Goal: Task Accomplishment & Management: Manage account settings

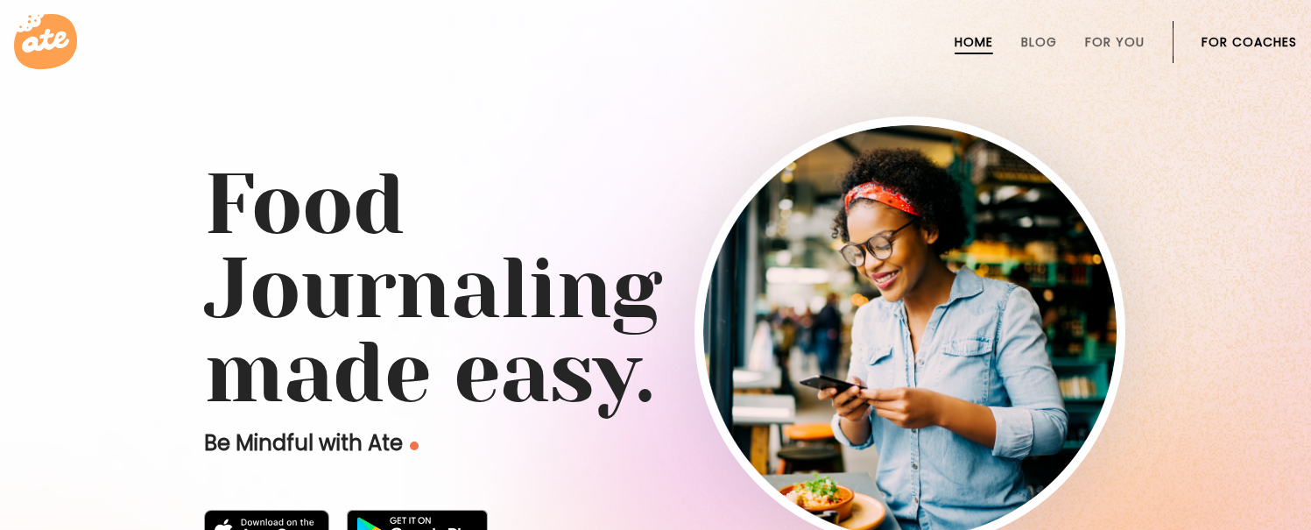
click at [1262, 18] on link at bounding box center [655, 41] width 1283 height 55
click at [1259, 38] on link "For Coaches" at bounding box center [1249, 42] width 95 height 14
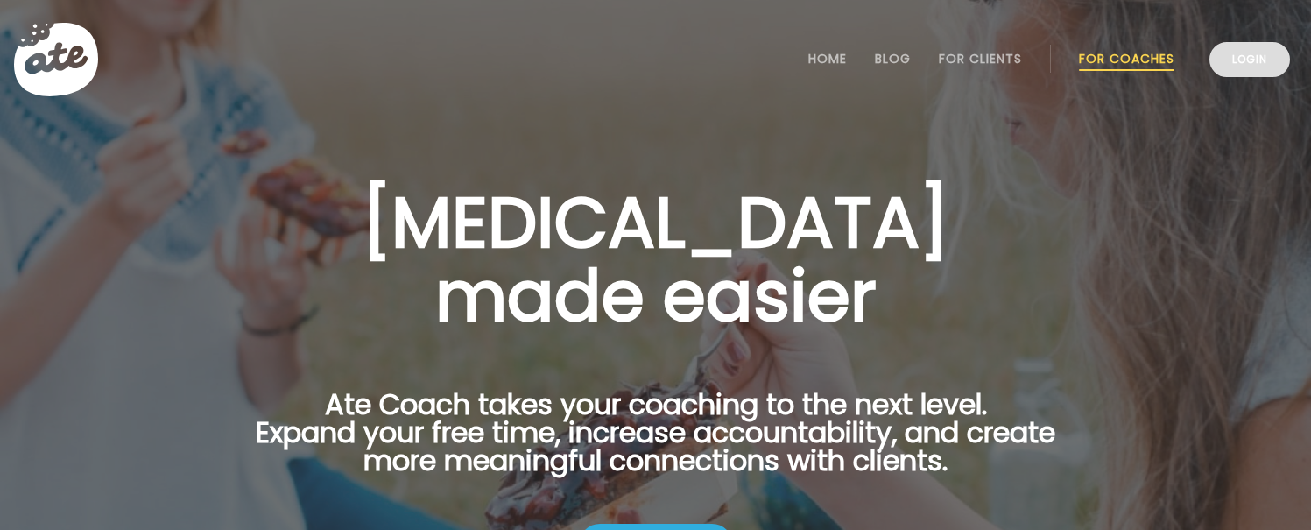
click at [1255, 69] on link "Login" at bounding box center [1250, 59] width 81 height 35
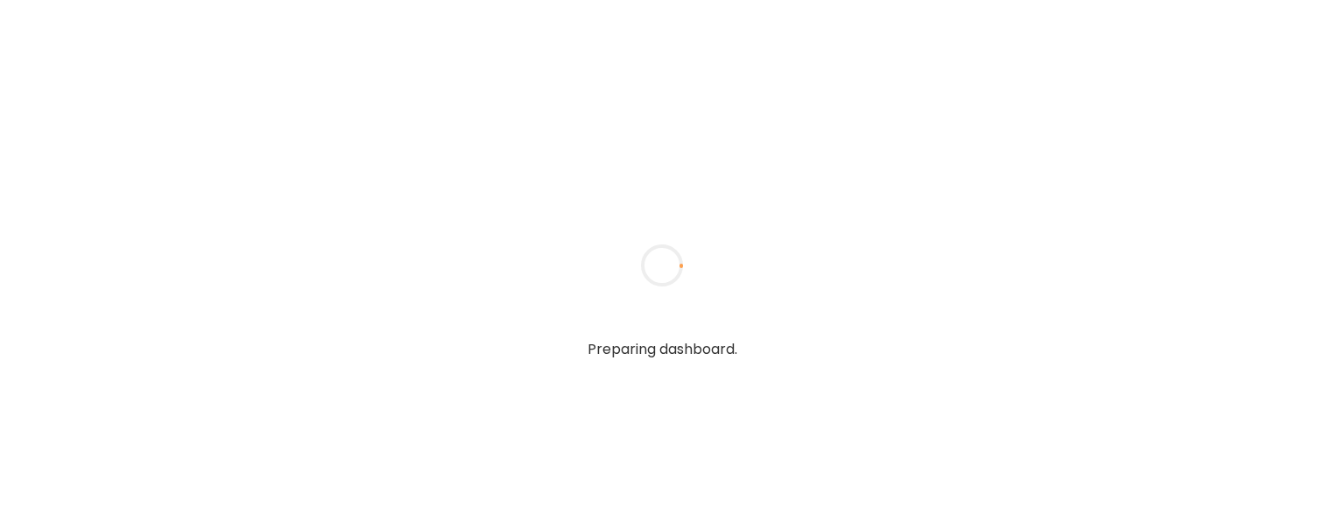
type input "**********"
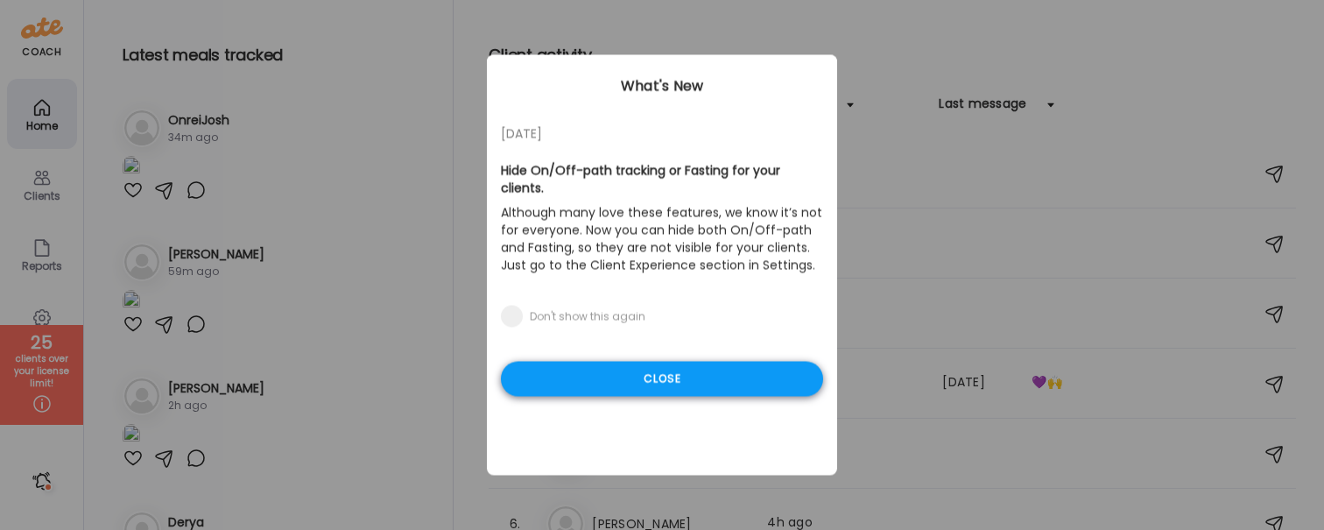
click at [609, 362] on div "Close" at bounding box center [662, 379] width 322 height 35
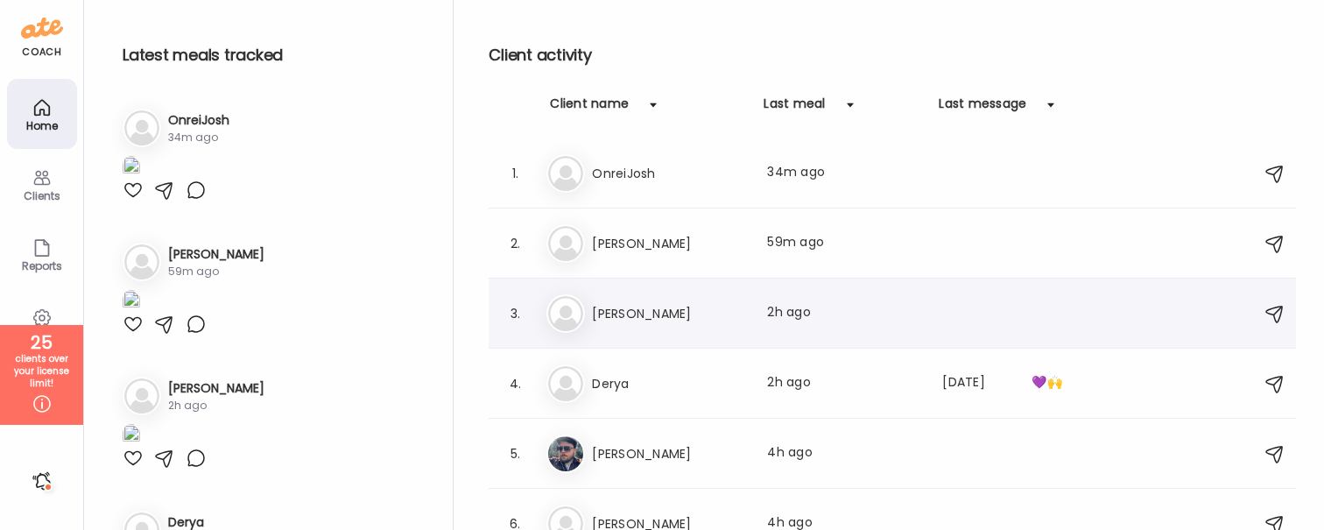
click at [653, 317] on h3 "Jess" at bounding box center [669, 313] width 154 height 21
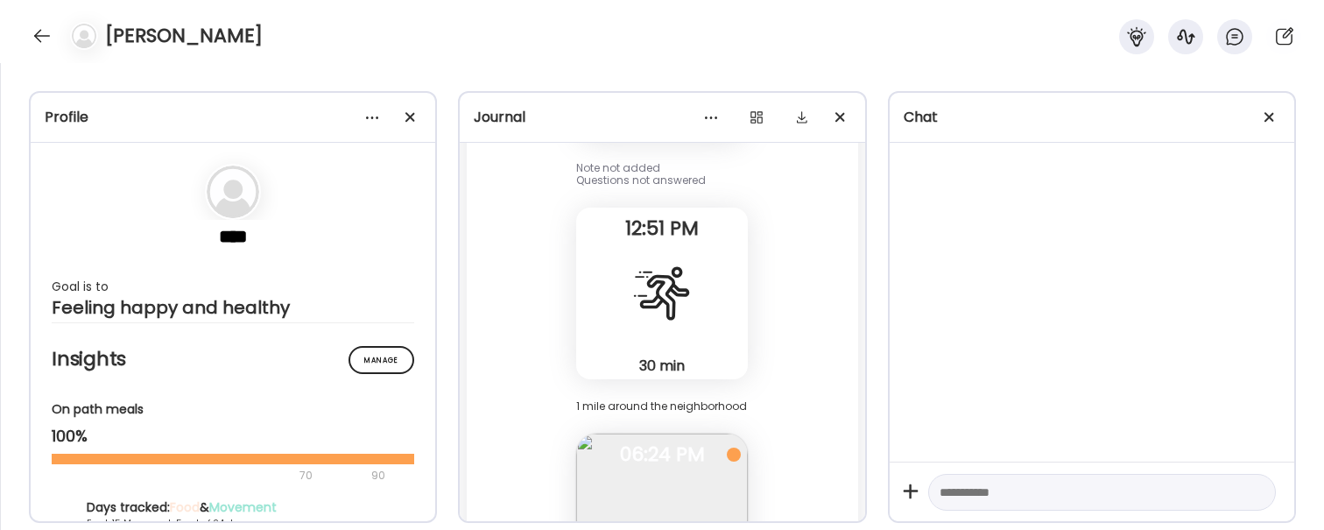
scroll to position [23475, 0]
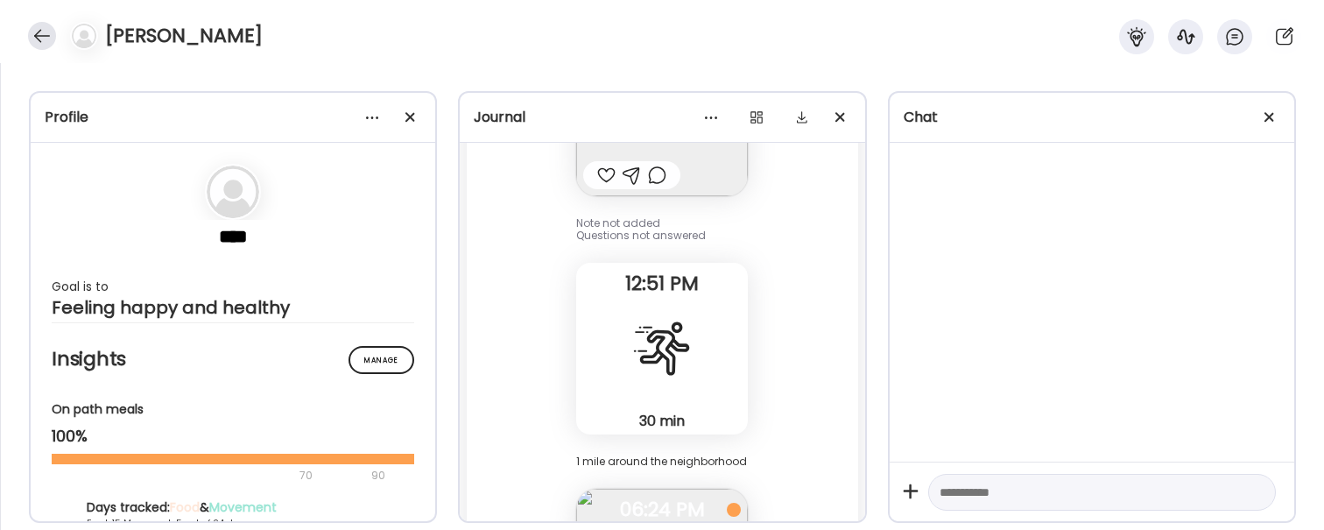
click at [38, 40] on div at bounding box center [42, 36] width 28 height 28
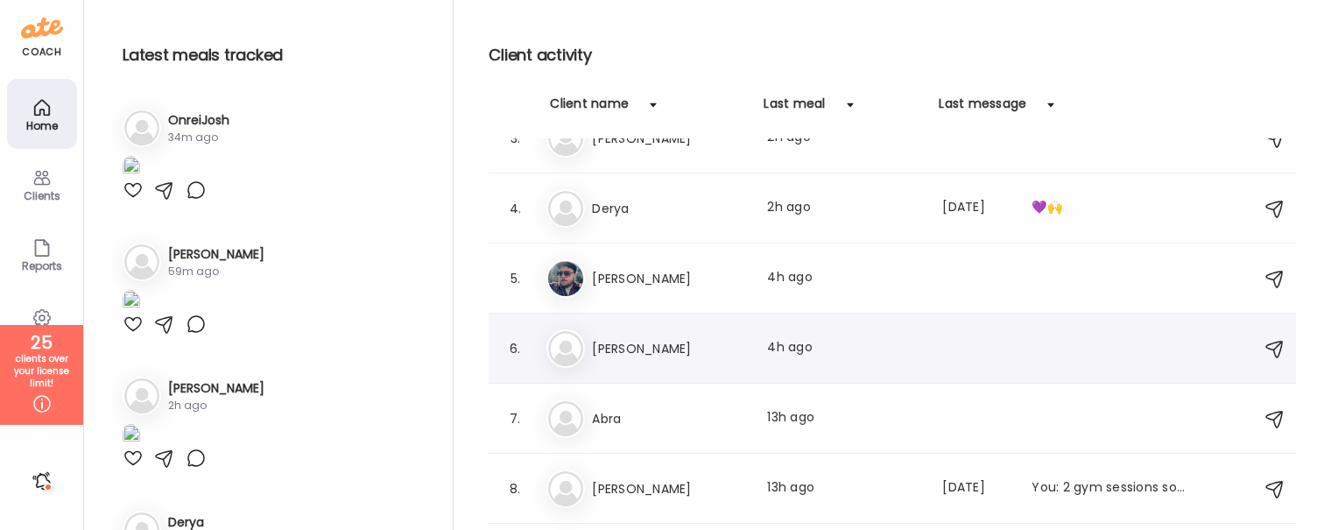
scroll to position [180, 0]
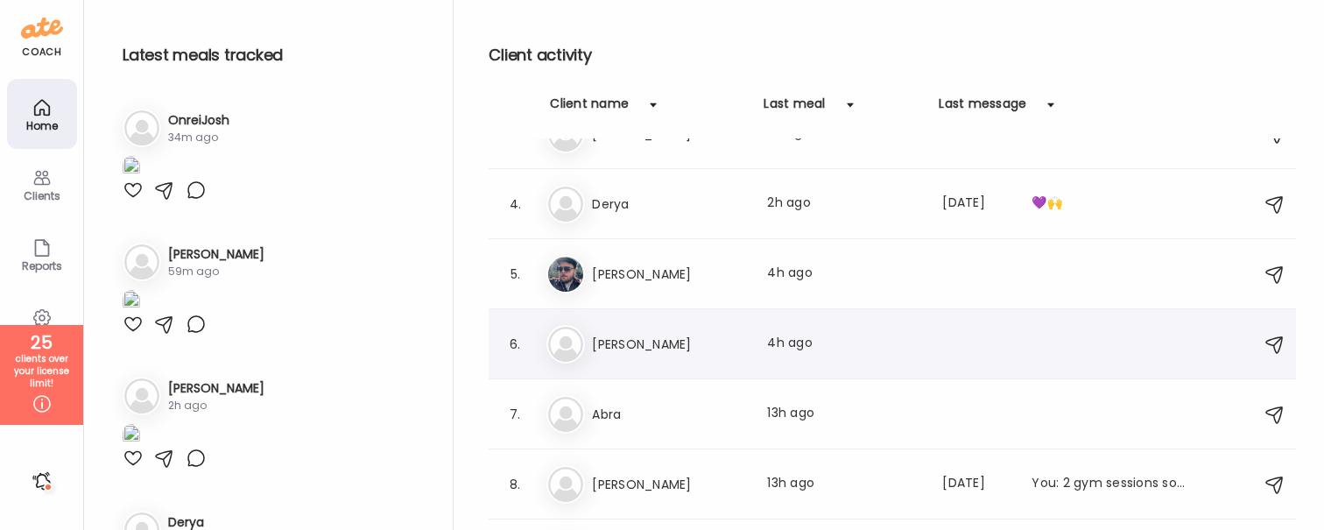
click at [652, 357] on div "Je Jess Last meal: 4h ago" at bounding box center [895, 344] width 697 height 39
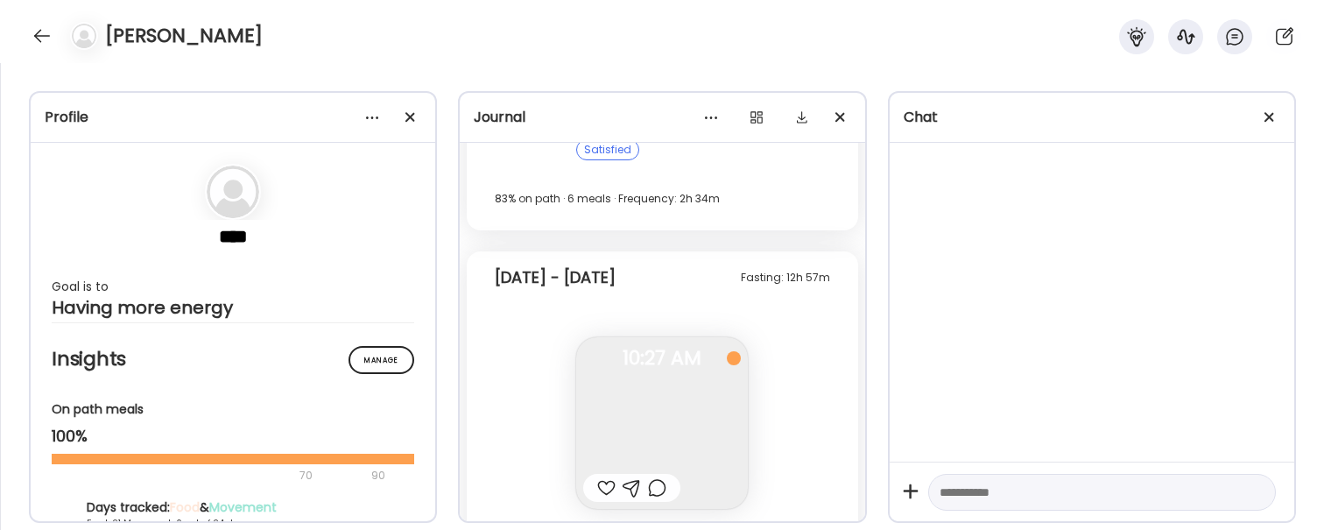
scroll to position [120776, 0]
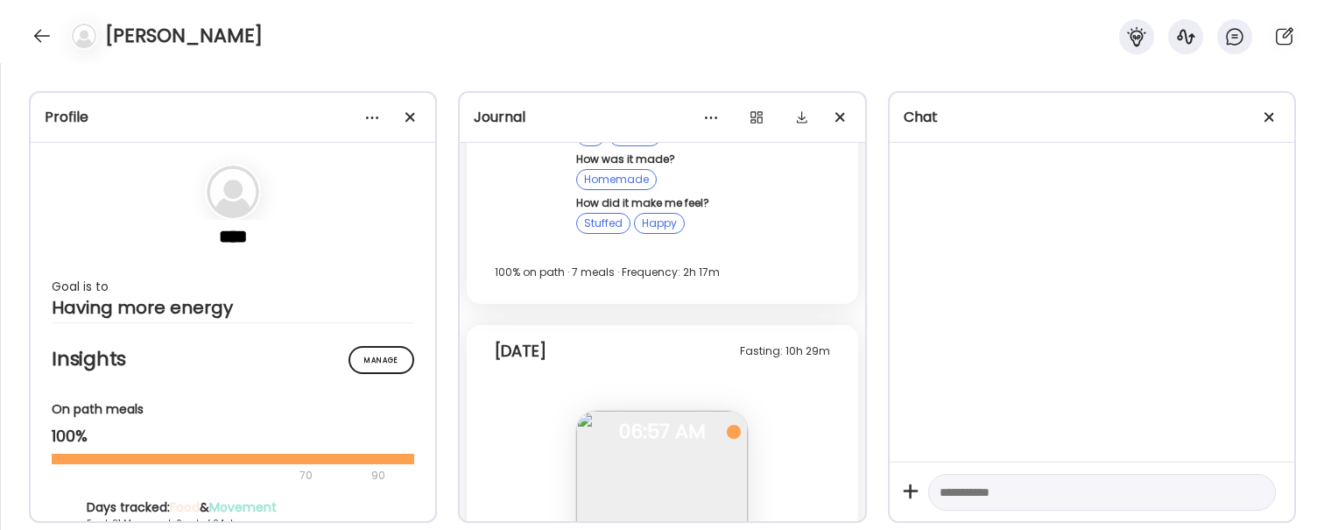
click at [611, 411] on img at bounding box center [662, 497] width 172 height 172
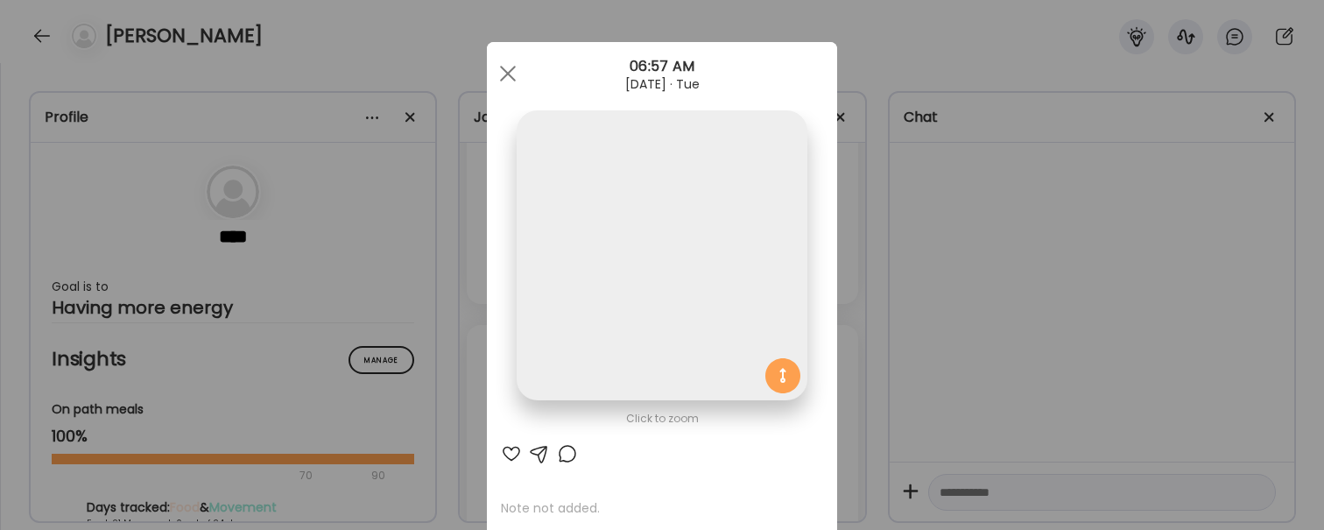
click at [973, 228] on div "Ate Coach Dashboard Wahoo! It’s official Take a moment to set up your Coach Pro…" at bounding box center [662, 265] width 1324 height 530
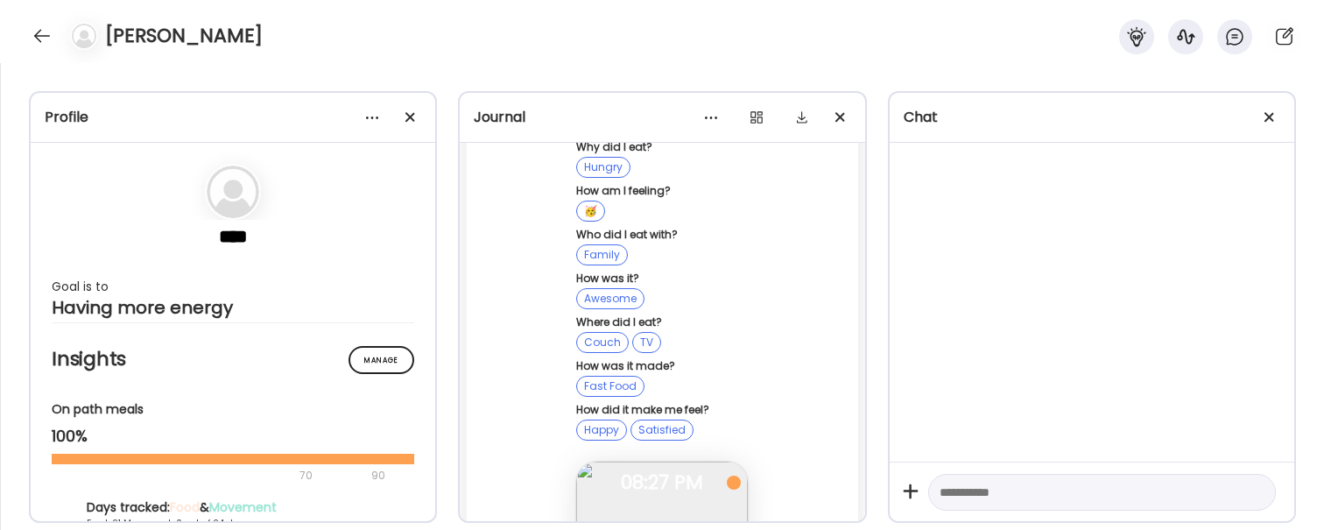
scroll to position [120039, 0]
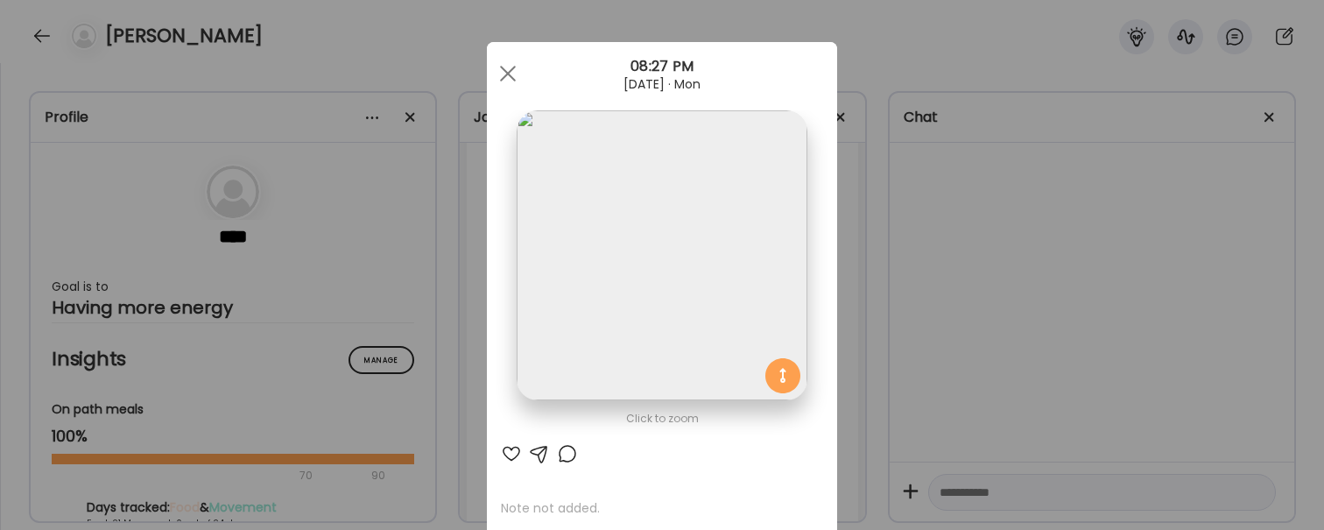
click at [939, 318] on div "Ate Coach Dashboard Wahoo! It’s official Take a moment to set up your Coach Pro…" at bounding box center [662, 265] width 1324 height 530
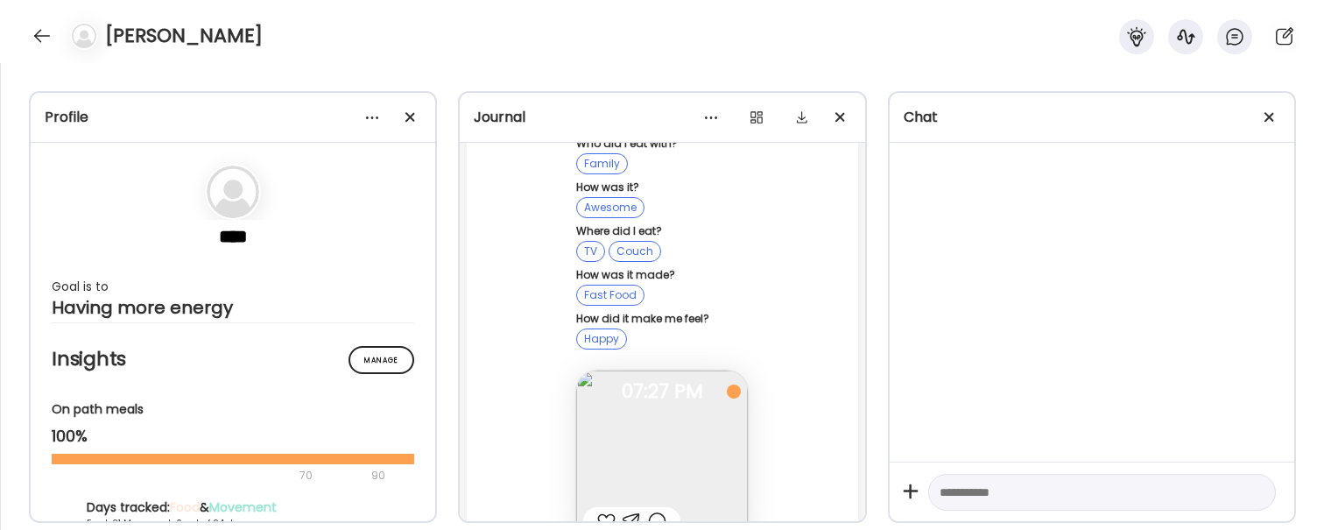
scroll to position [119579, 0]
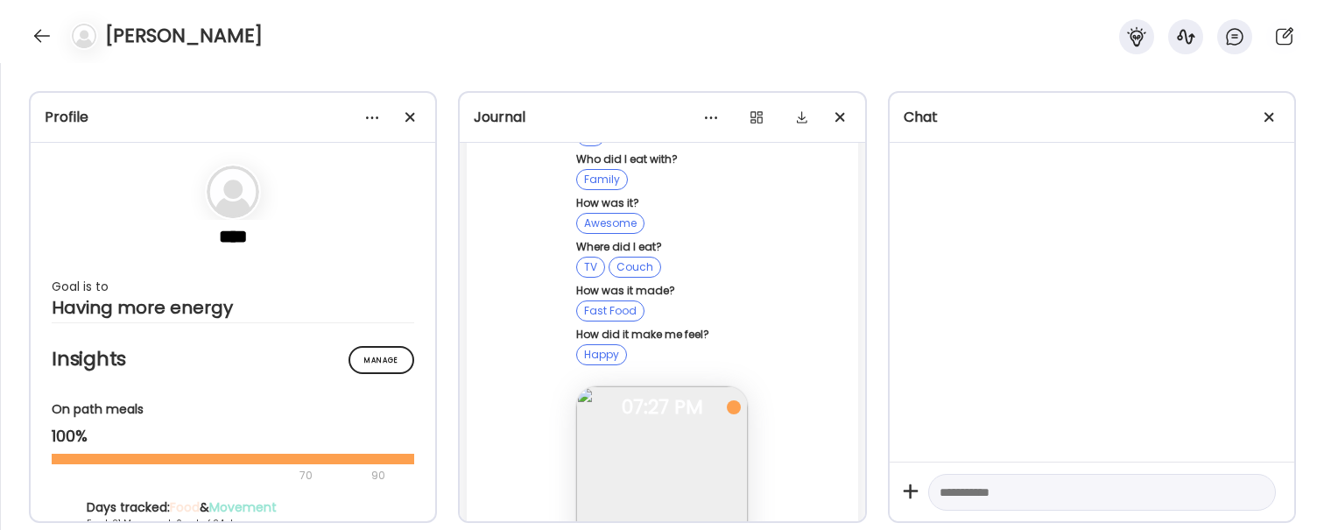
click at [698, 386] on img at bounding box center [662, 472] width 172 height 172
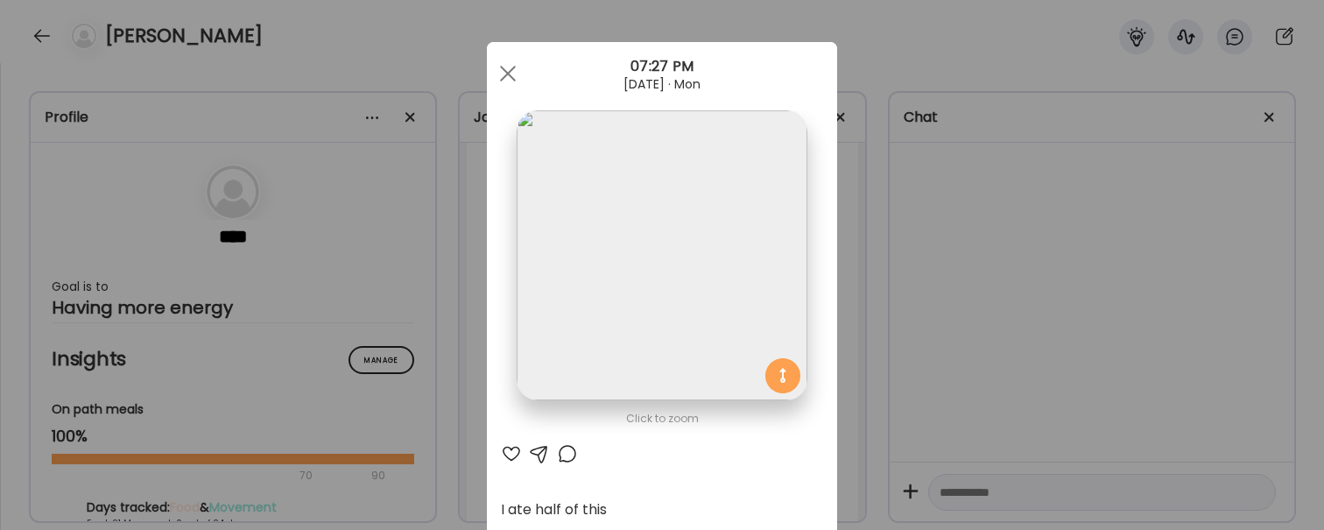
click at [918, 301] on div "Ate Coach Dashboard Wahoo! It’s official Take a moment to set up your Coach Pro…" at bounding box center [662, 265] width 1324 height 530
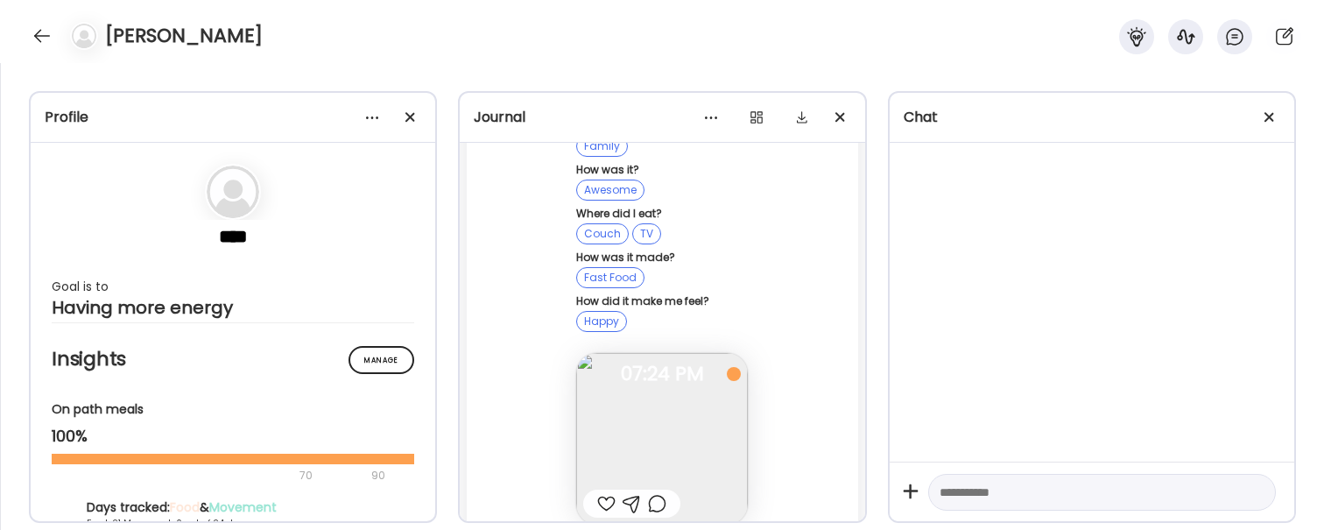
scroll to position [119030, 0]
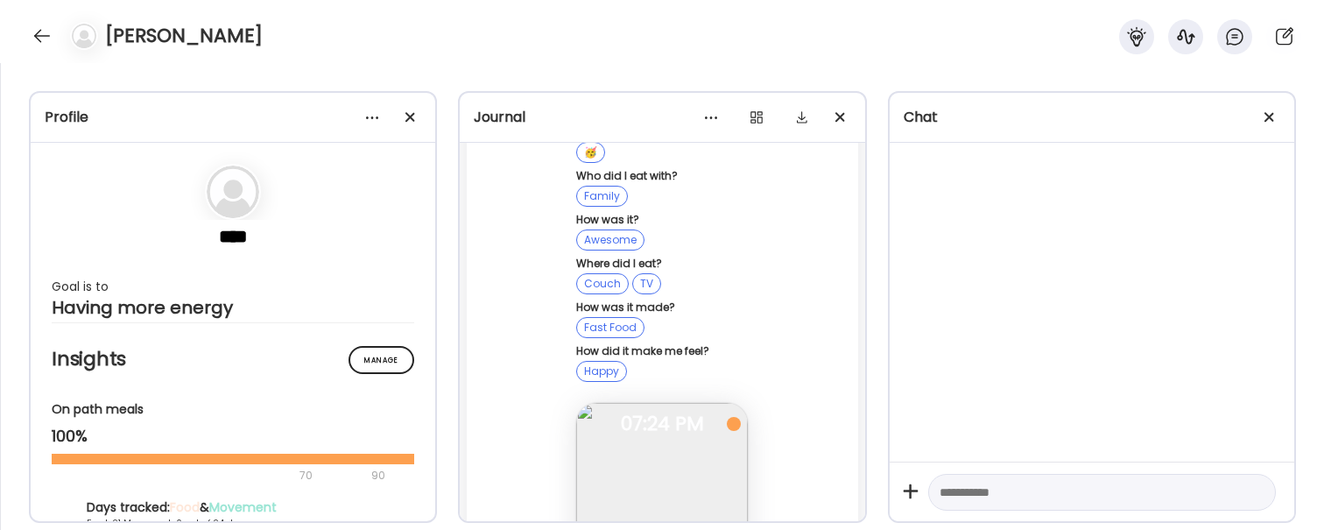
click at [699, 403] on img at bounding box center [662, 489] width 172 height 172
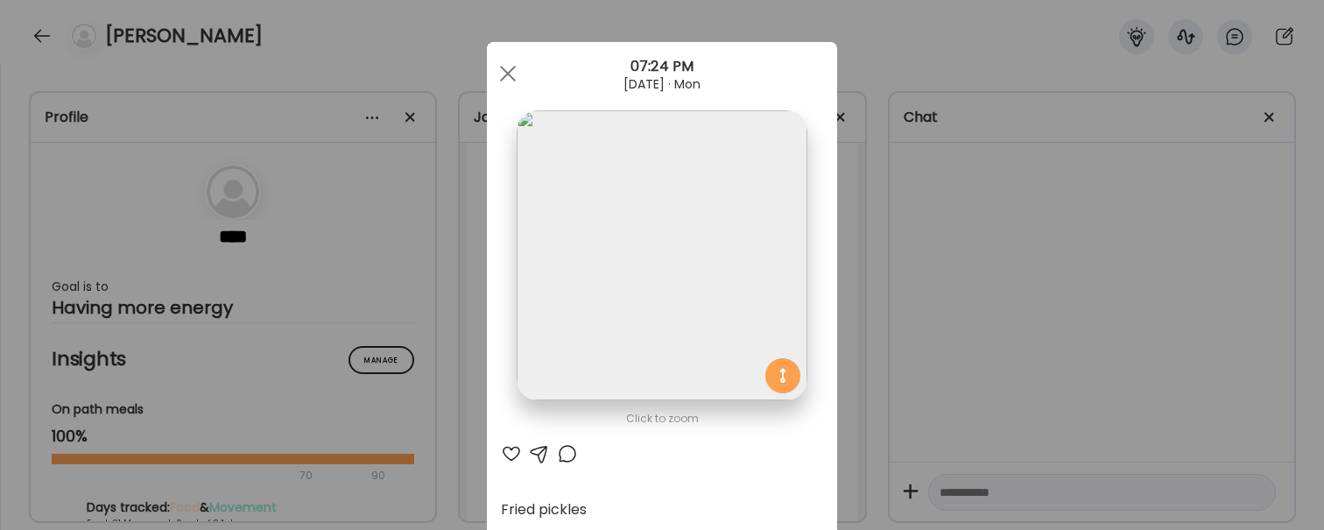
click at [954, 298] on div "Ate Coach Dashboard Wahoo! It’s official Take a moment to set up your Coach Pro…" at bounding box center [662, 265] width 1324 height 530
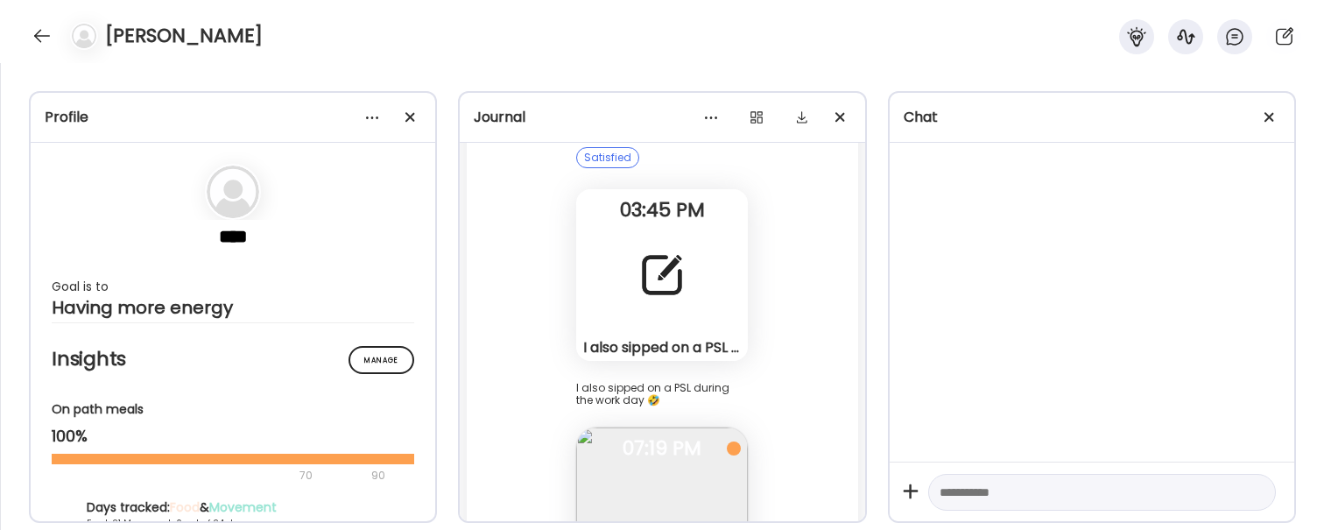
scroll to position [118468, 0]
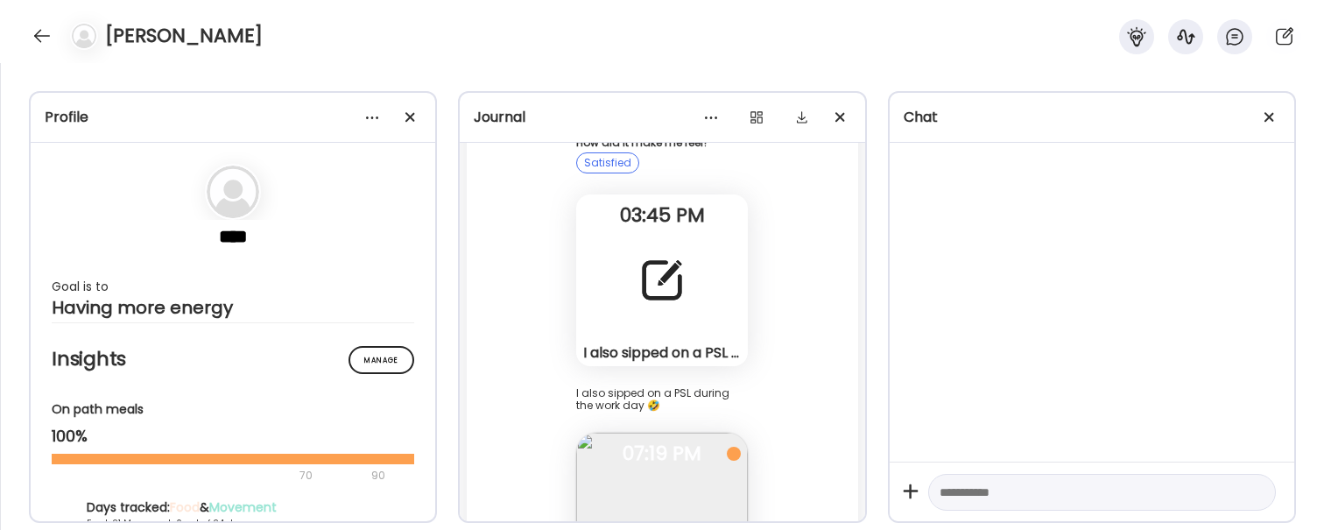
click at [682, 433] on img at bounding box center [662, 519] width 172 height 172
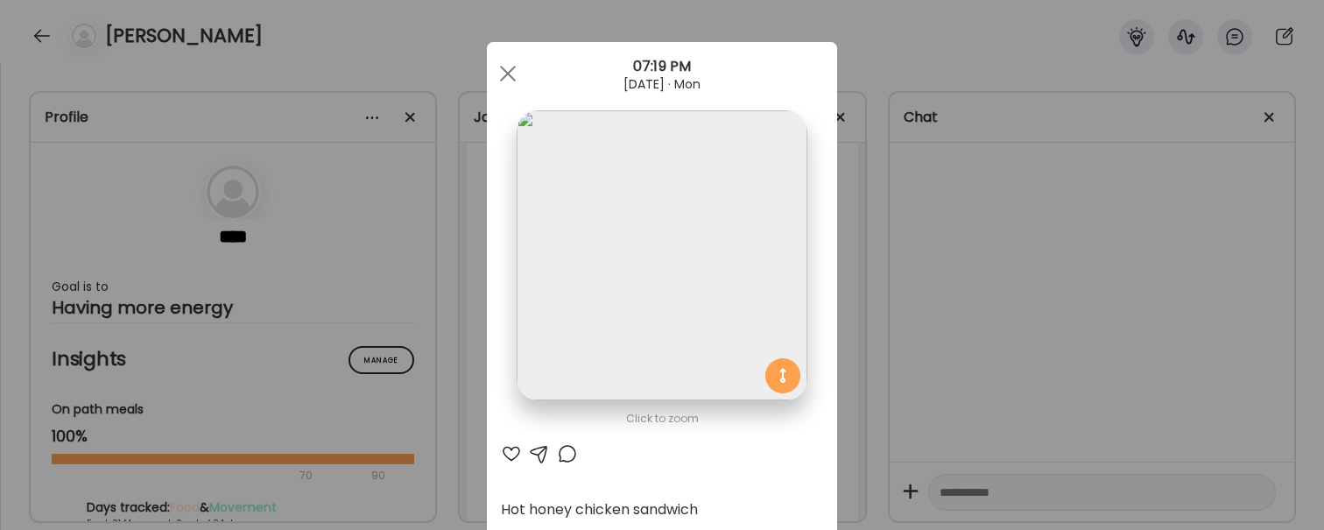
click at [1089, 276] on div "Ate Coach Dashboard Wahoo! It’s official Take a moment to set up your Coach Pro…" at bounding box center [662, 265] width 1324 height 530
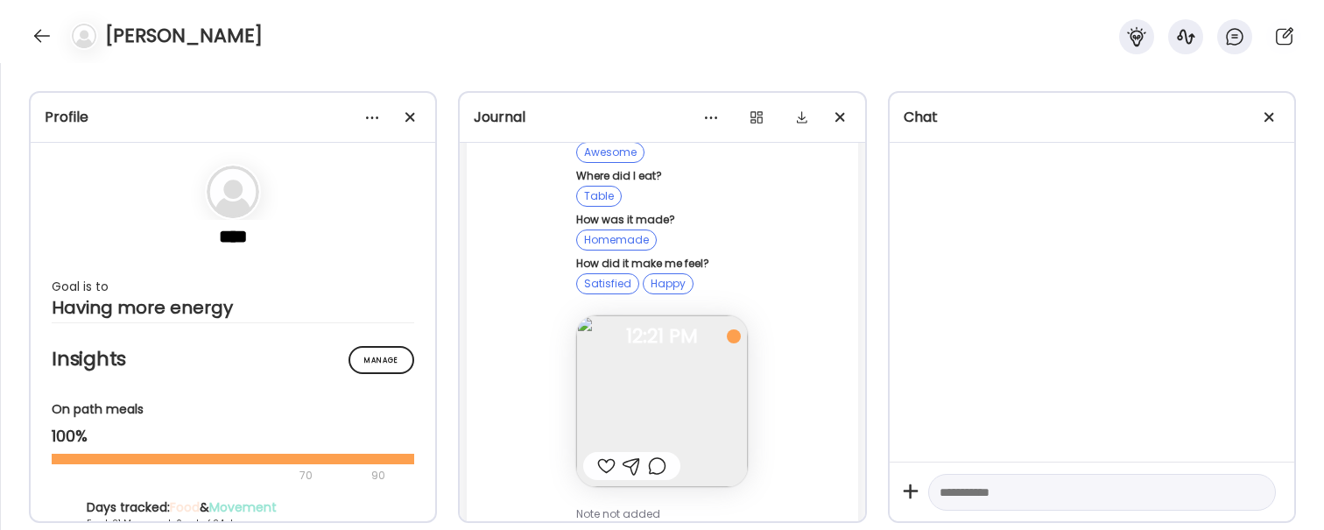
scroll to position [117596, 0]
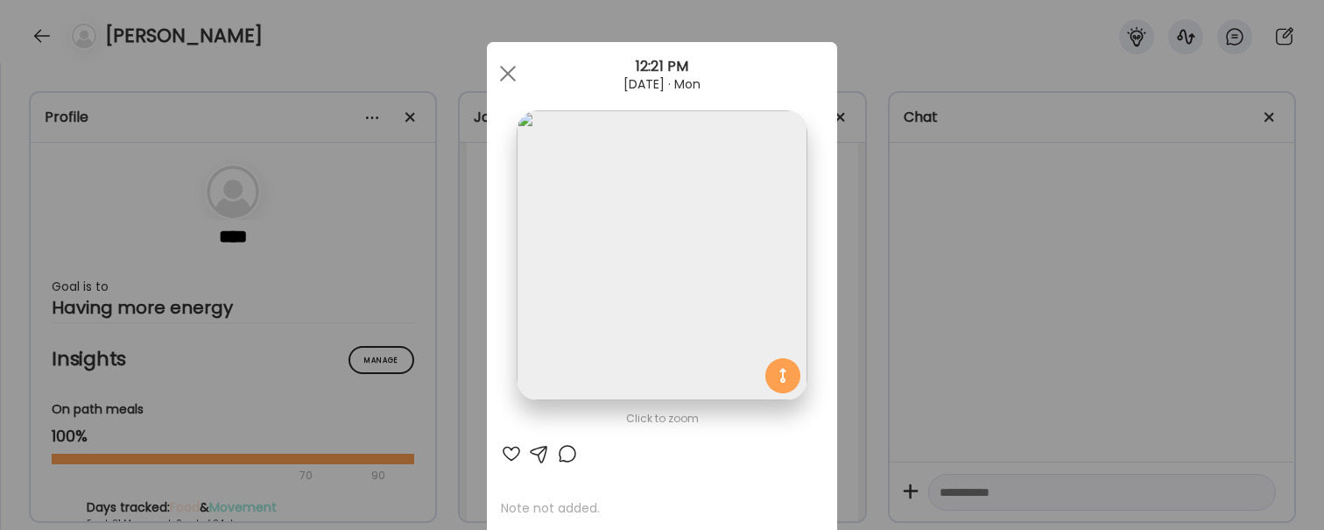
click at [1026, 275] on div "Ate Coach Dashboard Wahoo! It’s official Take a moment to set up your Coach Pro…" at bounding box center [662, 265] width 1324 height 530
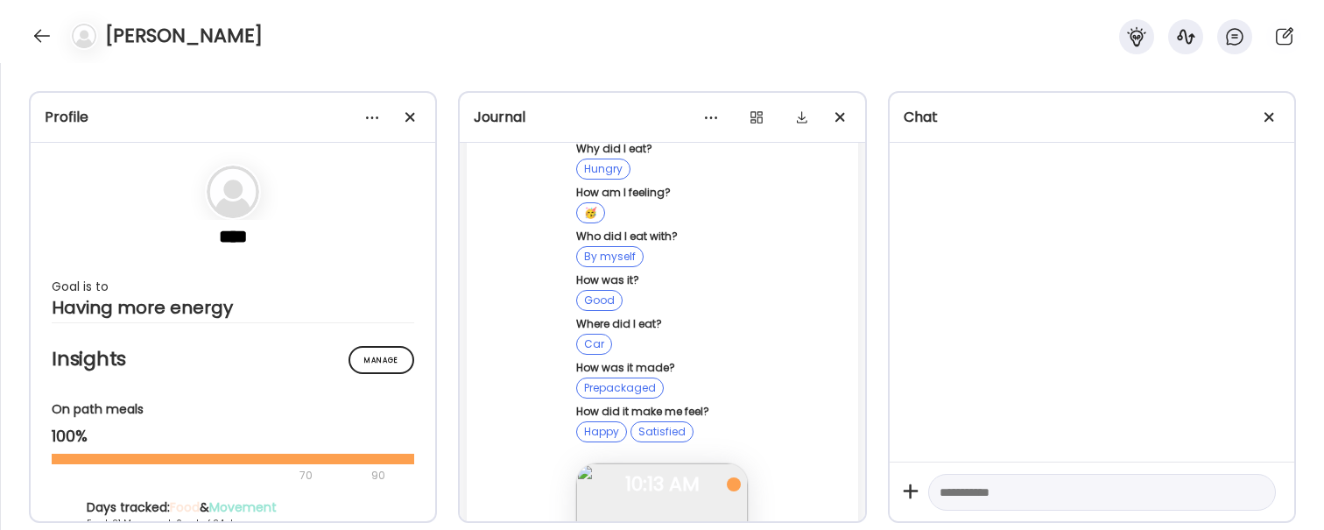
scroll to position [117136, 0]
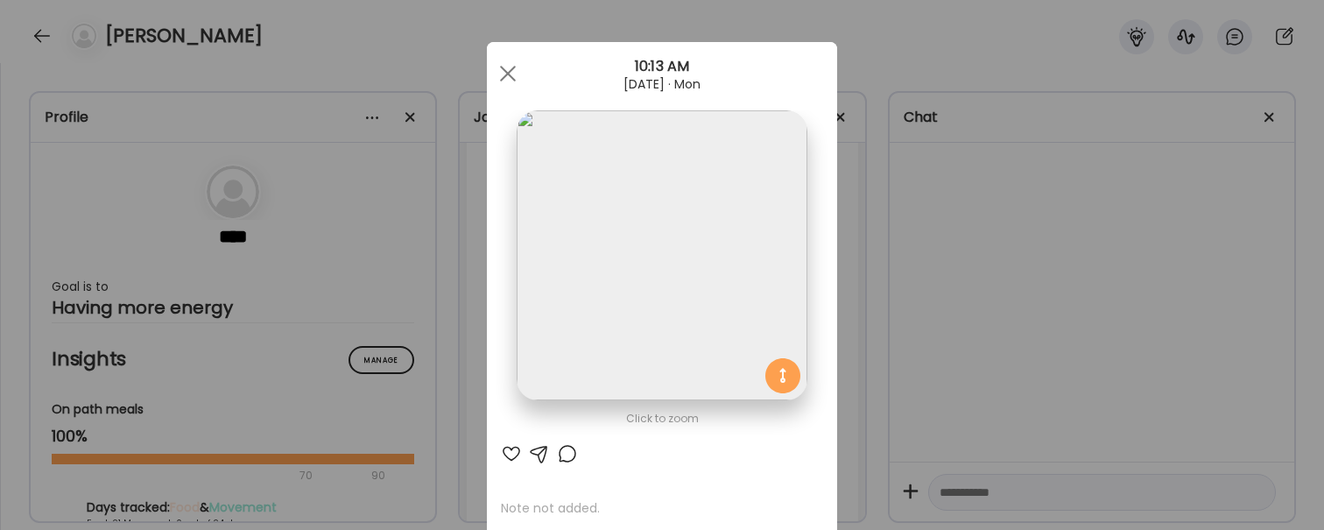
click at [892, 294] on div "Ate Coach Dashboard Wahoo! It’s official Take a moment to set up your Coach Pro…" at bounding box center [662, 265] width 1324 height 530
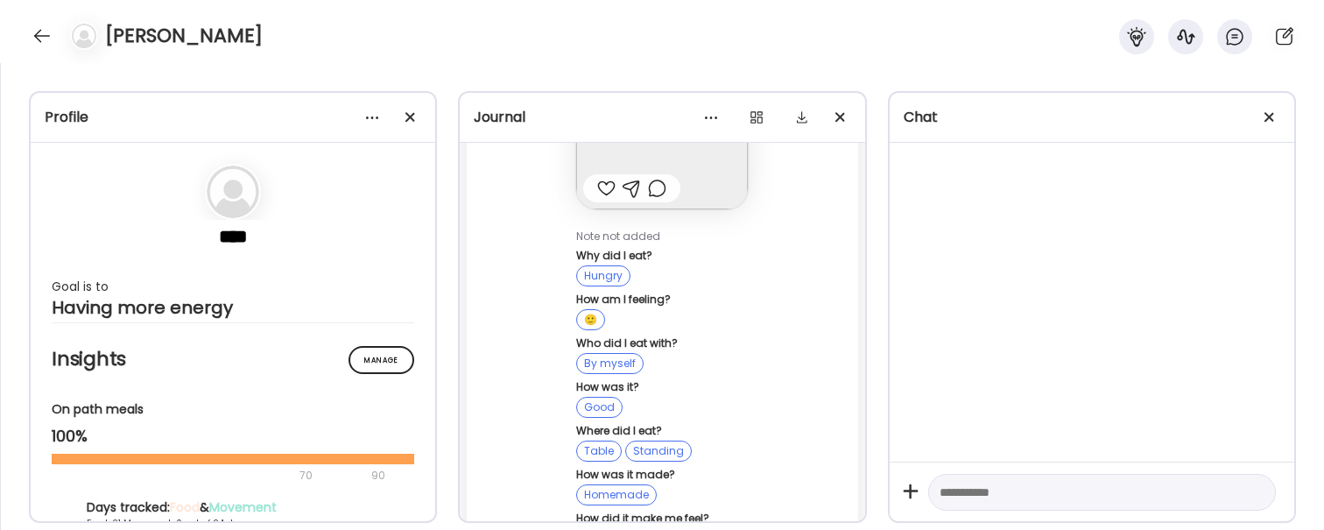
scroll to position [118121, 0]
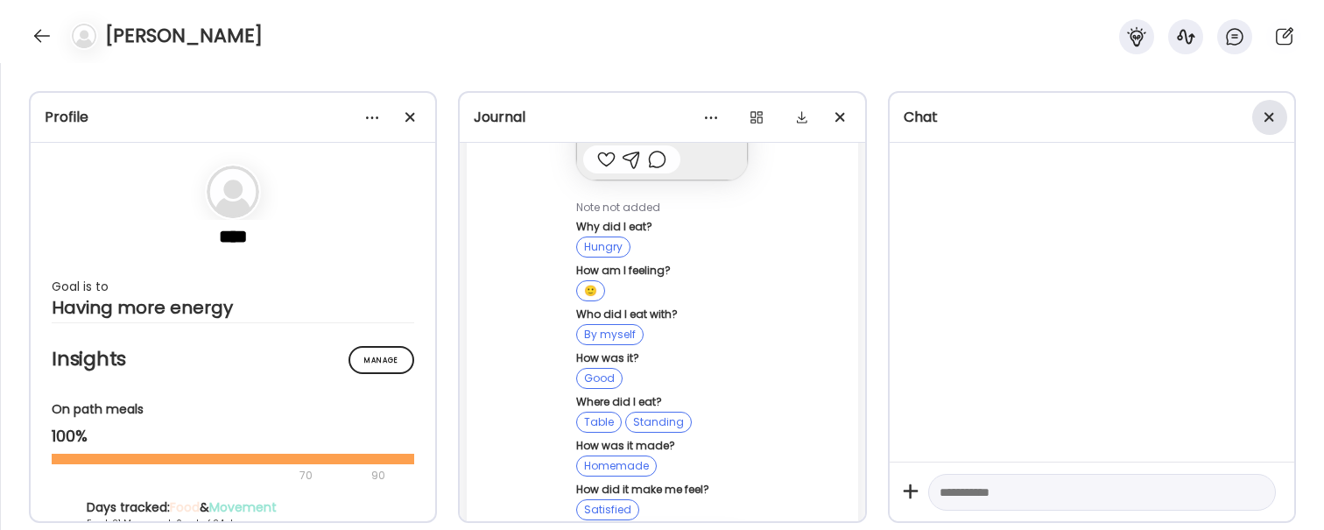
click at [1265, 116] on div at bounding box center [1269, 117] width 35 height 35
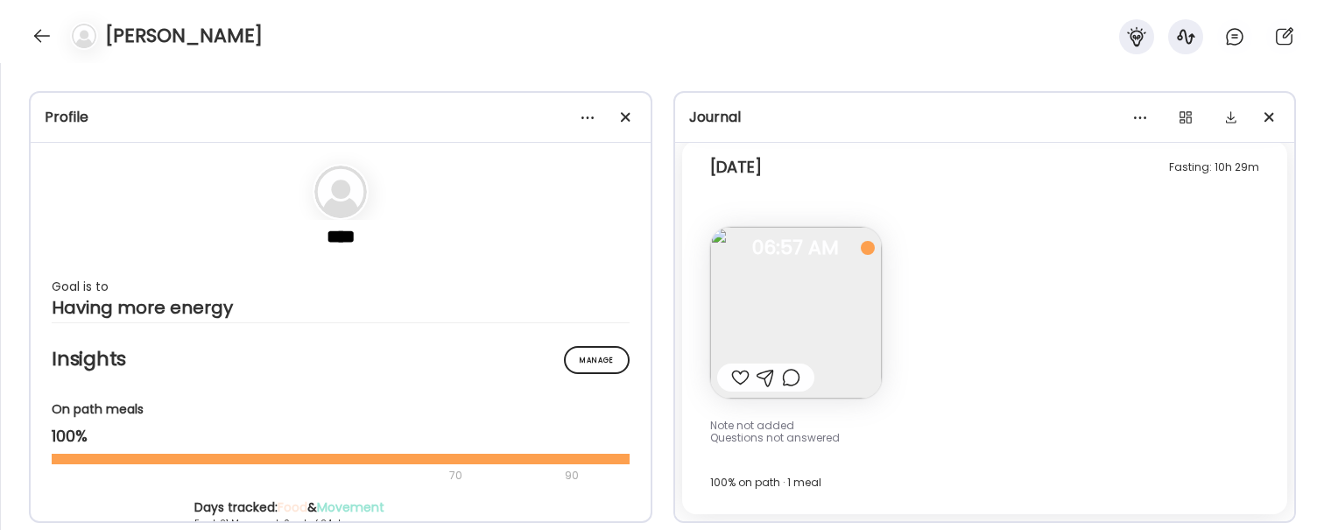
scroll to position [67172, 0]
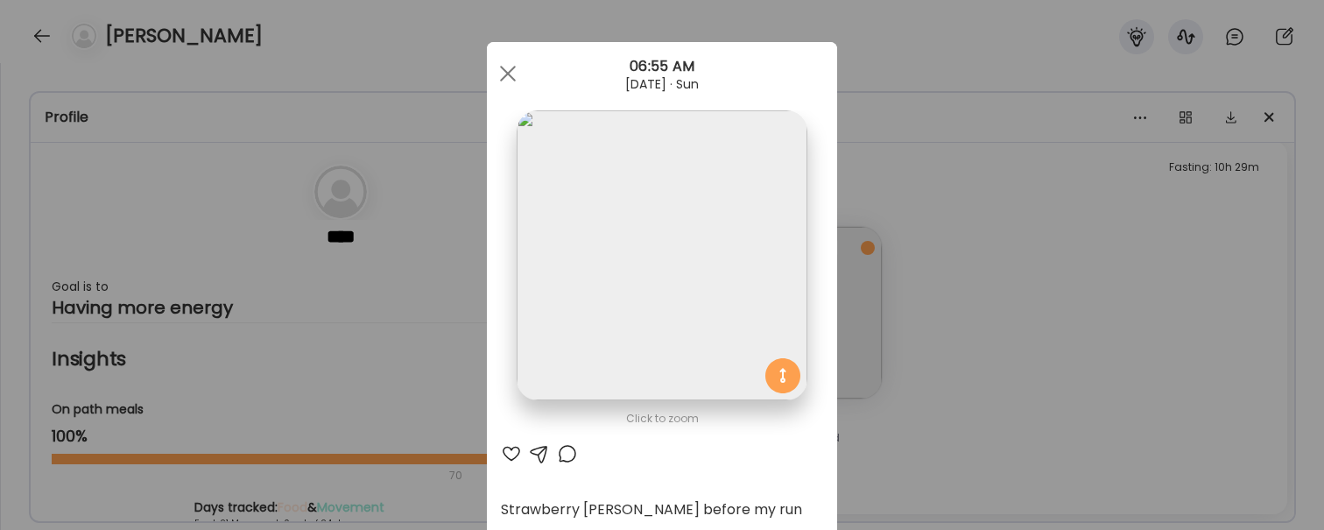
click at [1103, 351] on div "Ate Coach Dashboard Wahoo! It’s official Take a moment to set up your Coach Pro…" at bounding box center [662, 265] width 1324 height 530
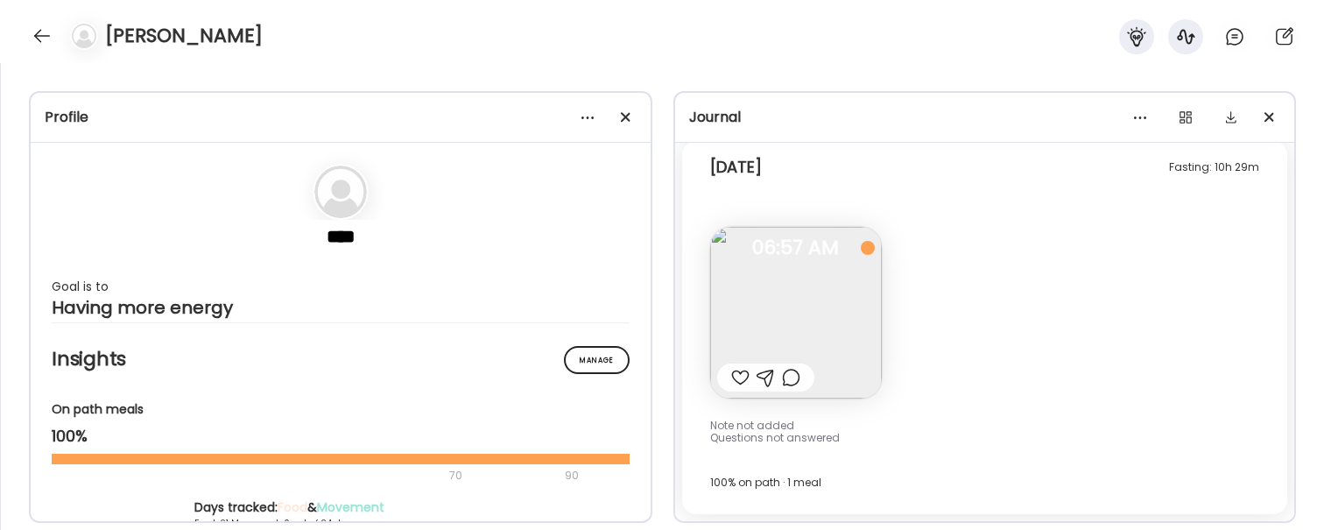
scroll to position [65987, 0]
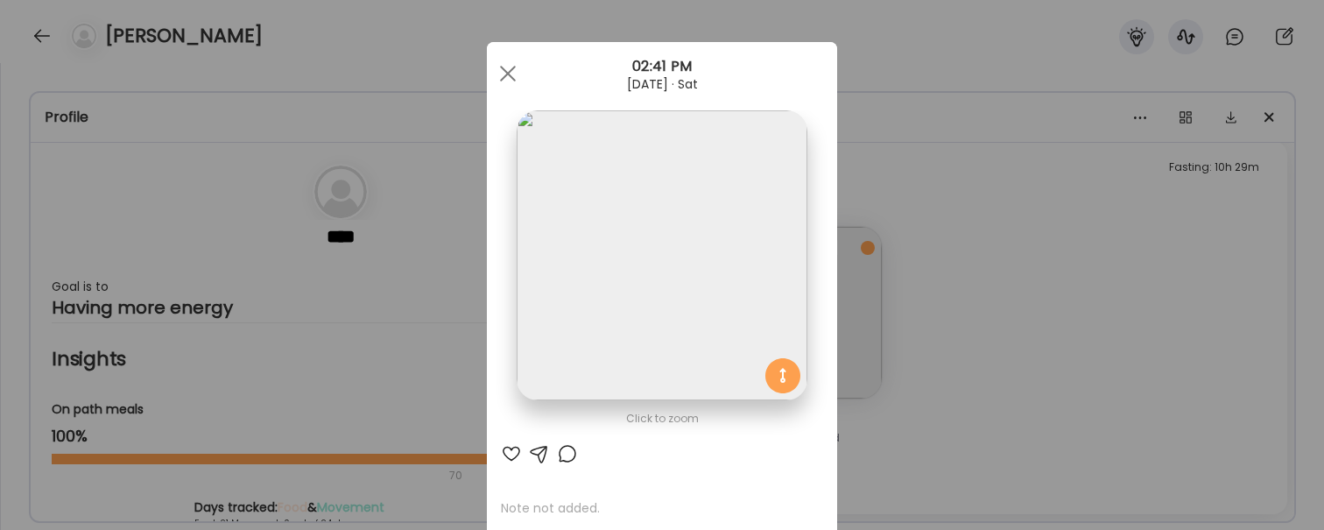
click at [1133, 382] on div "Ate Coach Dashboard Wahoo! It’s official Take a moment to set up your Coach Pro…" at bounding box center [662, 265] width 1324 height 530
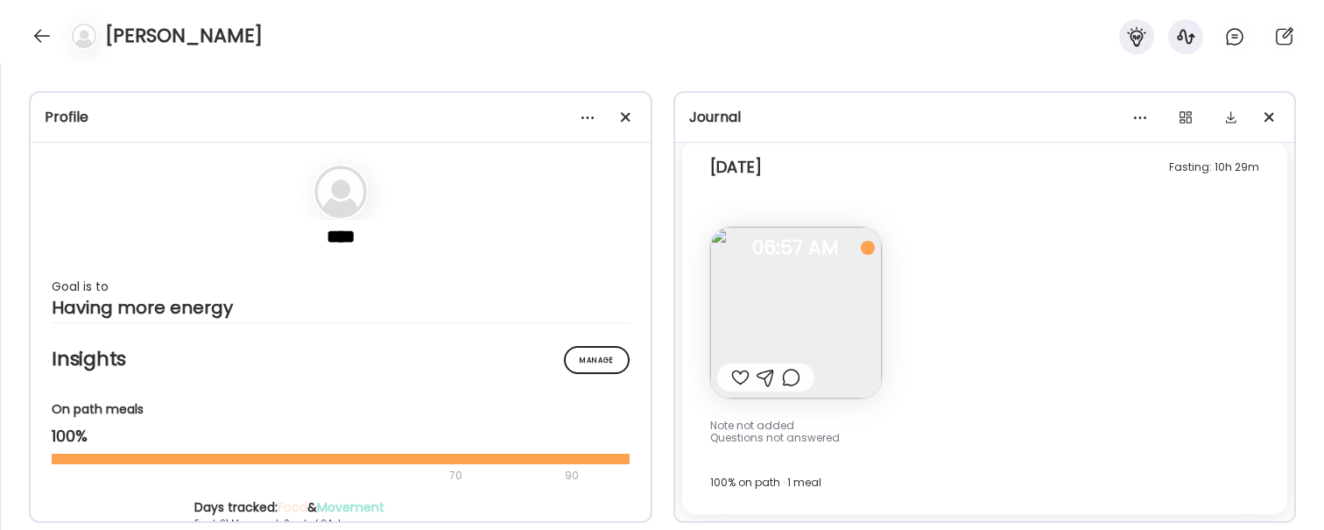
scroll to position [64123, 0]
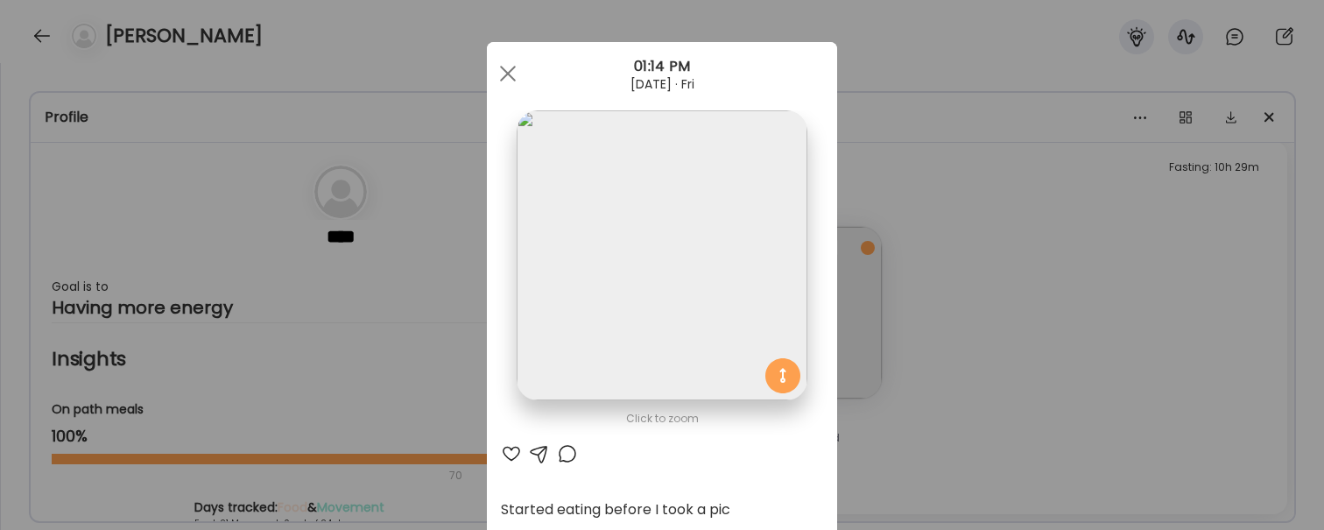
click at [1186, 339] on div "Ate Coach Dashboard Wahoo! It’s official Take a moment to set up your Coach Pro…" at bounding box center [662, 265] width 1324 height 530
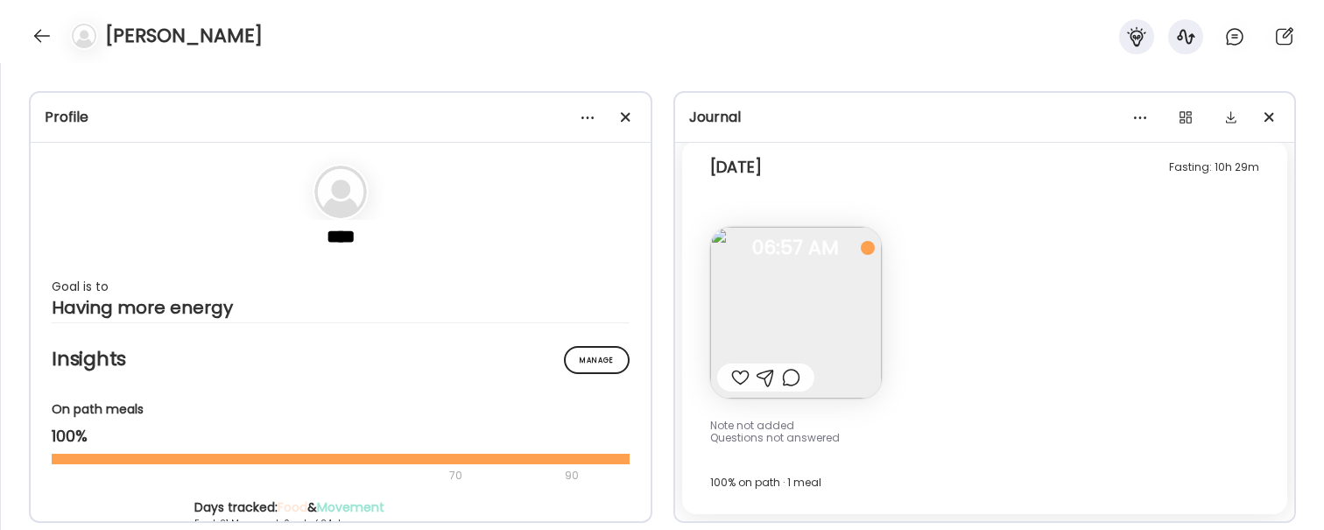
scroll to position [62378, 0]
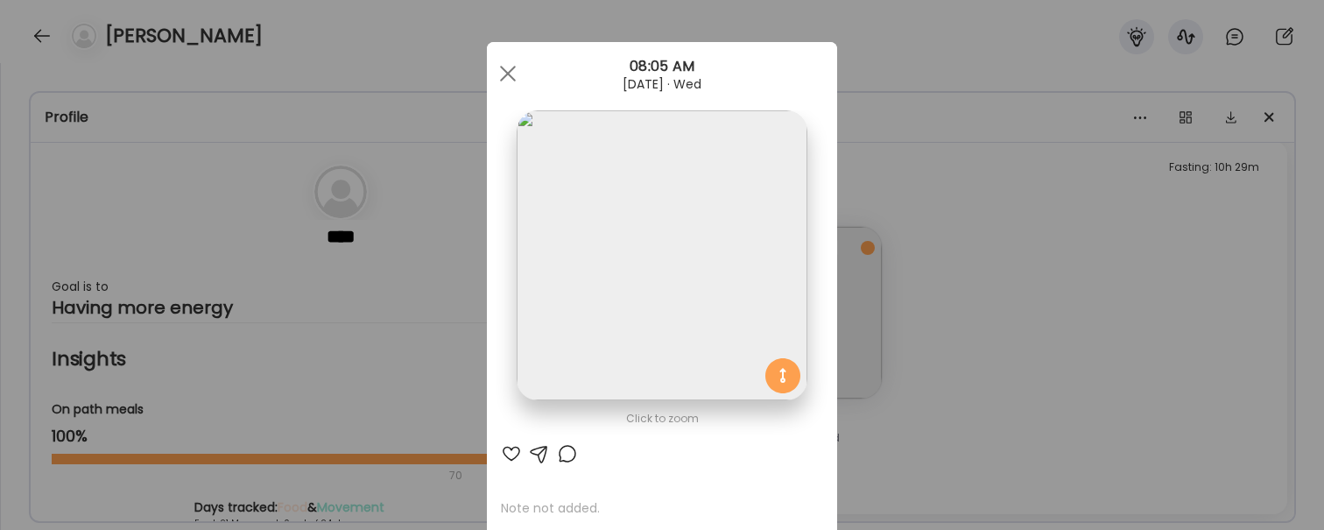
click at [1118, 371] on div "Ate Coach Dashboard Wahoo! It’s official Take a moment to set up your Coach Pro…" at bounding box center [662, 265] width 1324 height 530
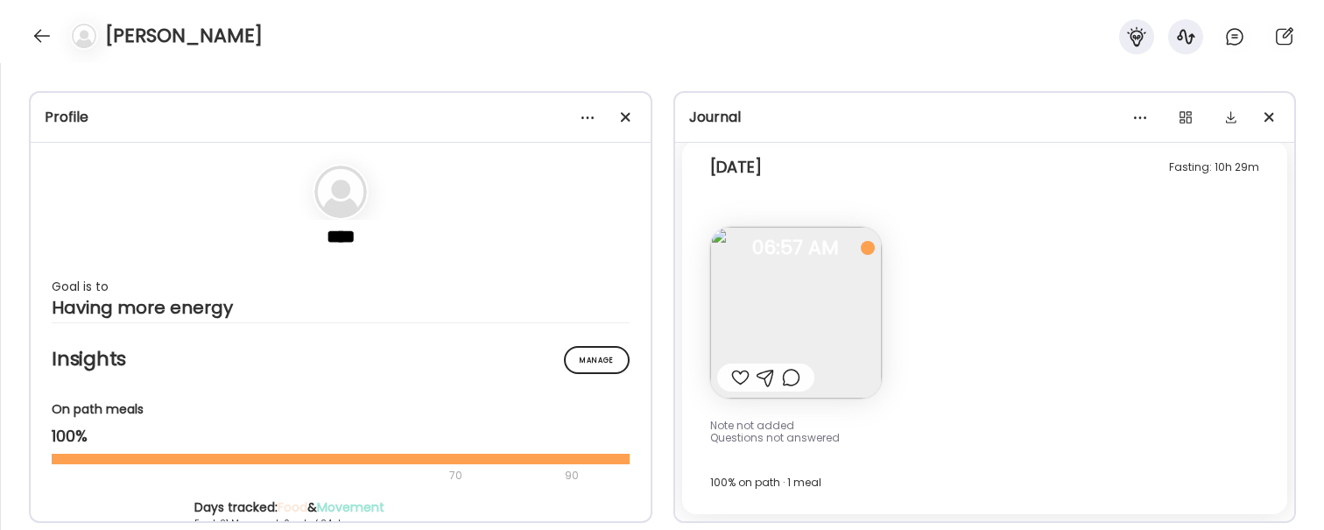
scroll to position [59459, 0]
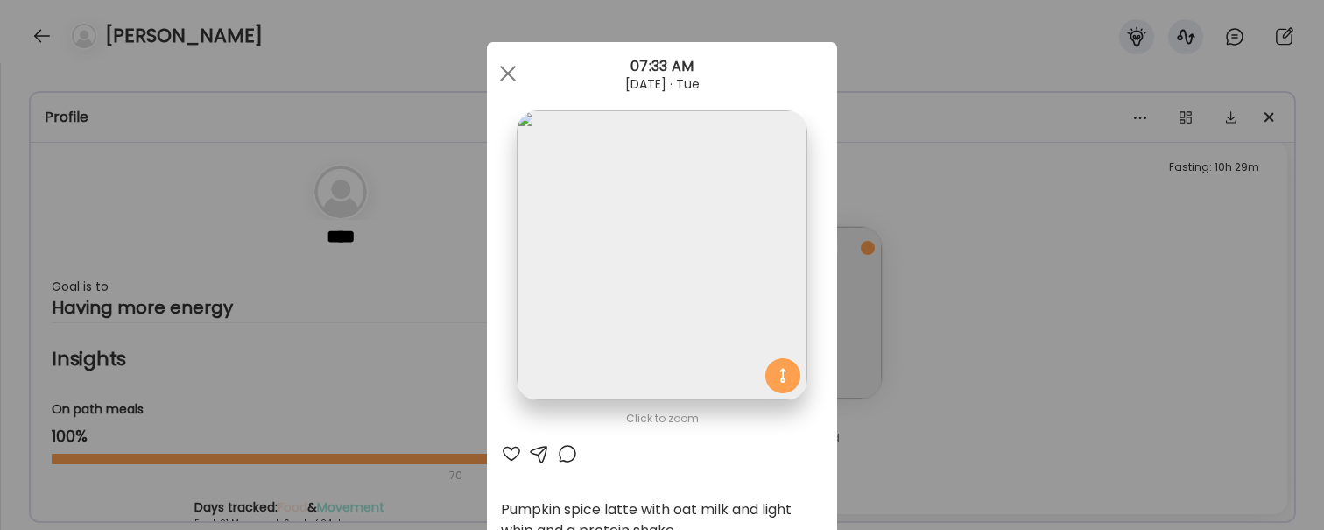
click at [1130, 406] on div "Ate Coach Dashboard Wahoo! It’s official Take a moment to set up your Coach Pro…" at bounding box center [662, 265] width 1324 height 530
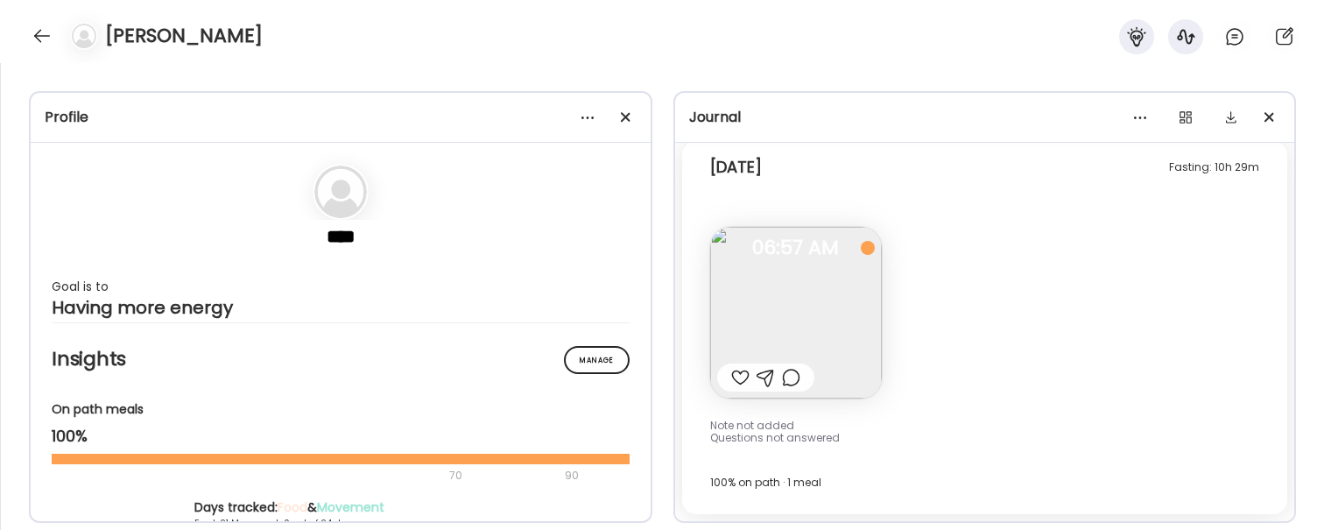
scroll to position [58133, 0]
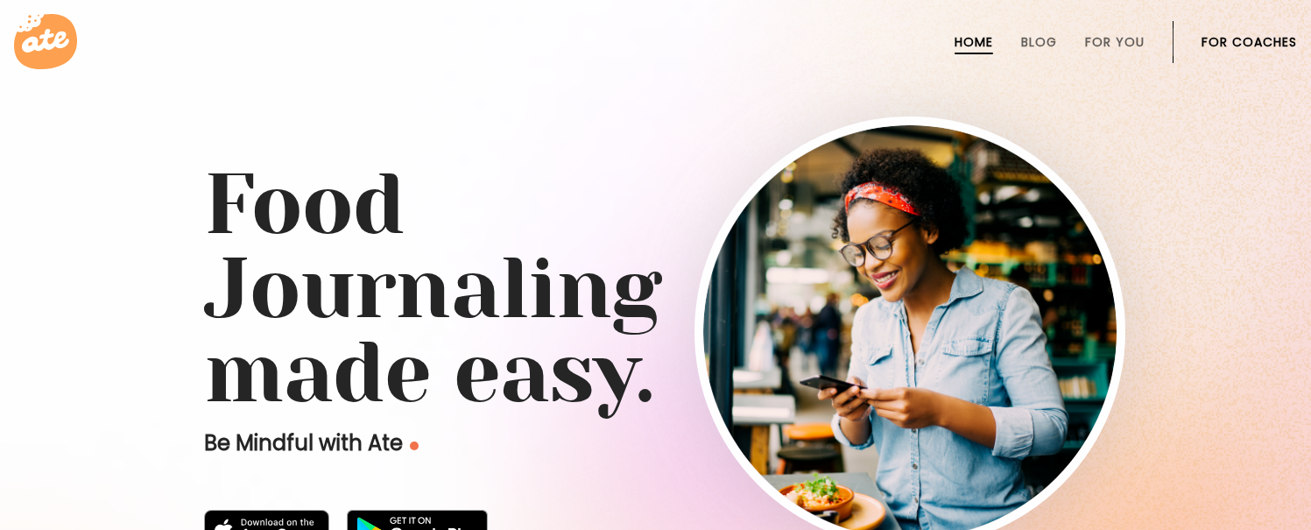
click at [1250, 35] on link "For Coaches" at bounding box center [1249, 42] width 95 height 14
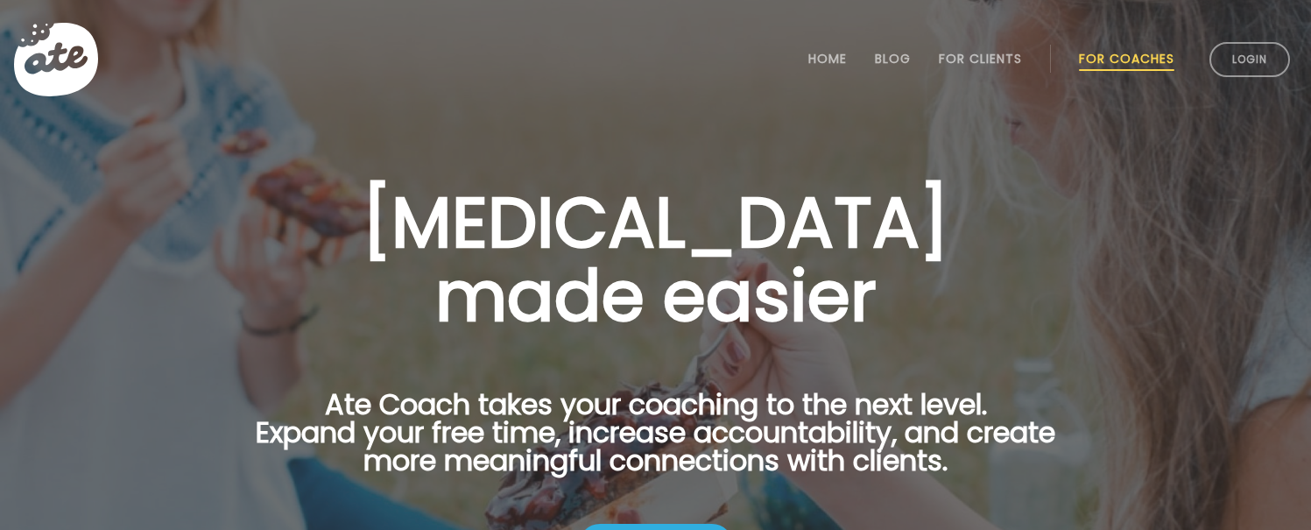
click at [1252, 39] on li "Login" at bounding box center [1250, 59] width 95 height 77
